Goal: Find specific page/section: Find specific page/section

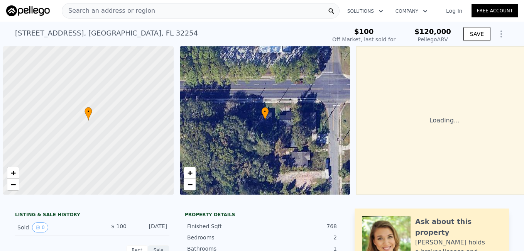
scroll to position [0, 3]
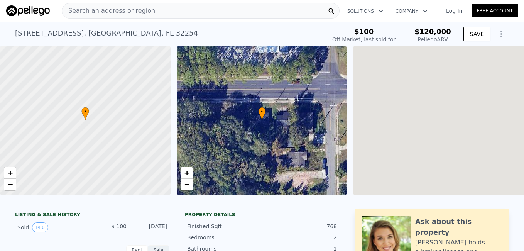
click at [453, 12] on link "Log In" at bounding box center [454, 11] width 35 height 8
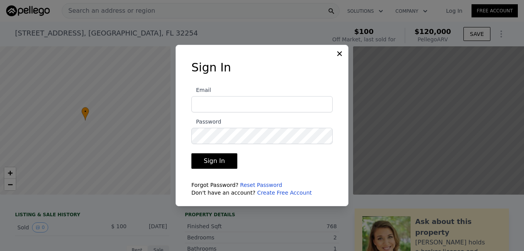
click at [453, 12] on div at bounding box center [262, 125] width 524 height 251
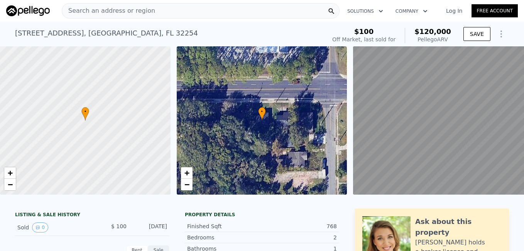
click at [244, 101] on div "• + −" at bounding box center [262, 120] width 171 height 148
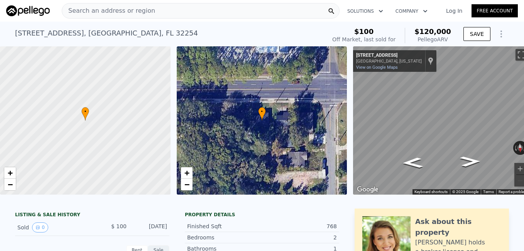
click at [450, 13] on link "Log In" at bounding box center [454, 11] width 35 height 8
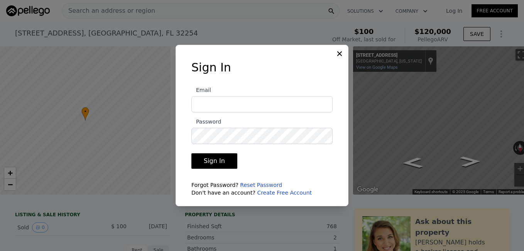
type input "[EMAIL_ADDRESS][DOMAIN_NAME]"
click at [282, 101] on input "[EMAIL_ADDRESS][DOMAIN_NAME]" at bounding box center [262, 104] width 141 height 16
click at [204, 165] on button "Sign In" at bounding box center [215, 160] width 46 height 15
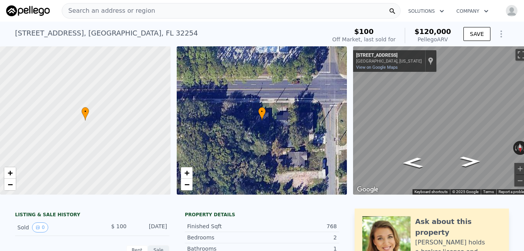
drag, startPoint x: 204, startPoint y: 165, endPoint x: 197, endPoint y: 104, distance: 61.1
click at [197, 104] on div "• + −" at bounding box center [262, 120] width 171 height 148
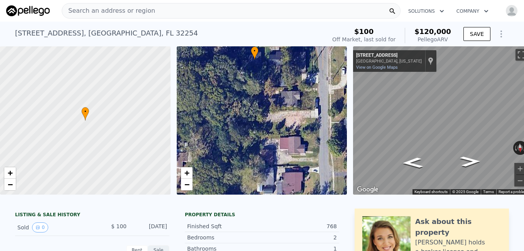
click at [190, 12] on div "Search an address or region" at bounding box center [231, 10] width 339 height 15
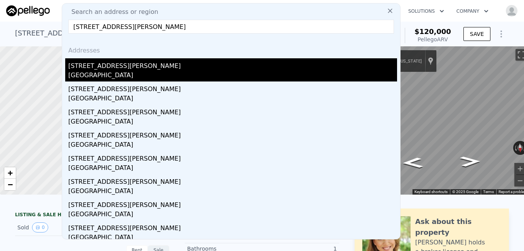
type input "[STREET_ADDRESS][PERSON_NAME]"
click at [119, 75] on div "[GEOGRAPHIC_DATA]" at bounding box center [232, 76] width 329 height 11
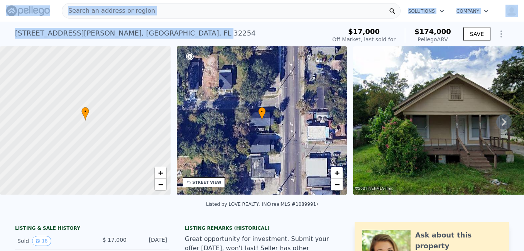
drag, startPoint x: 122, startPoint y: 44, endPoint x: 84, endPoint y: -19, distance: 73.3
click at [84, 0] on html "Search an address or region Solutions Company Open main menu Open user menu [ST…" at bounding box center [262, 125] width 524 height 251
